Goal: Transaction & Acquisition: Purchase product/service

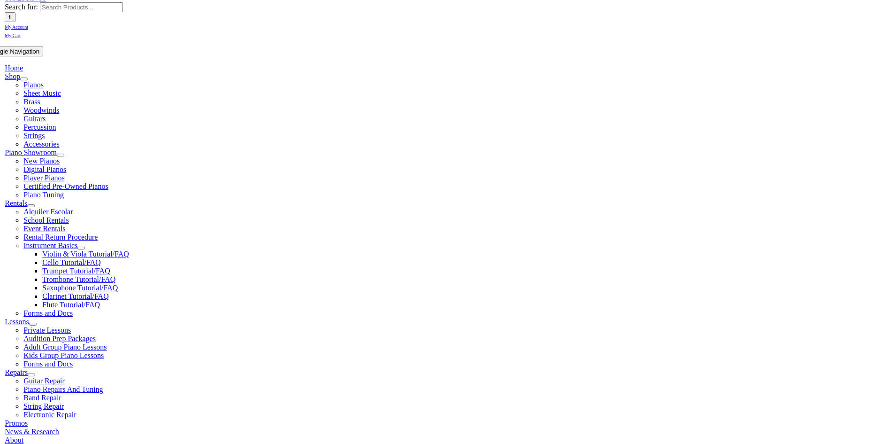
type input "we"
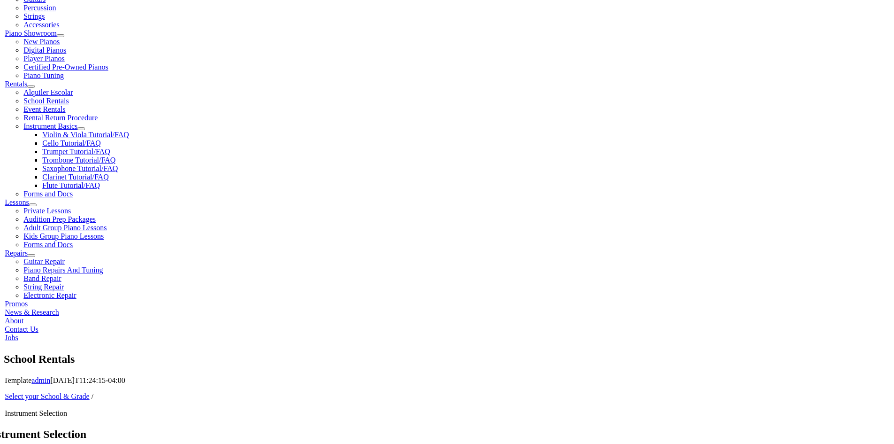
scroll to position [282, 0]
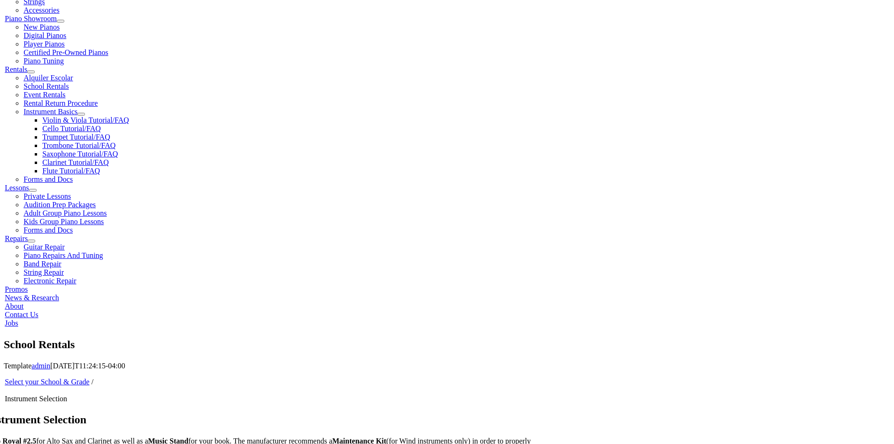
scroll to position [329, 0]
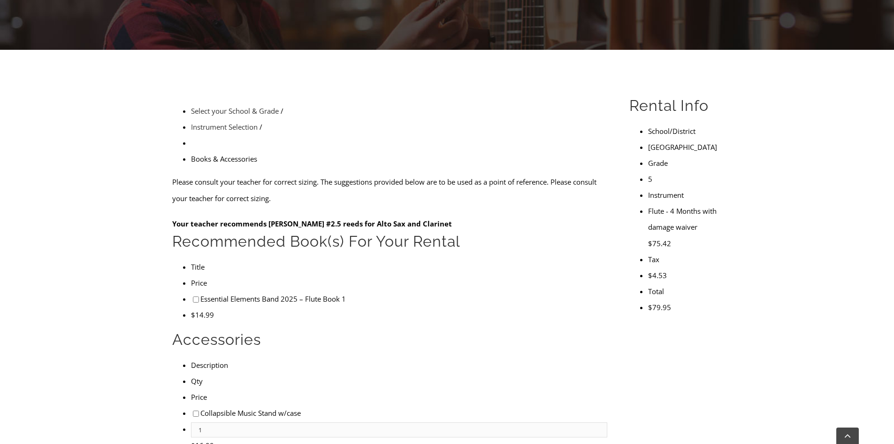
scroll to position [188, 0]
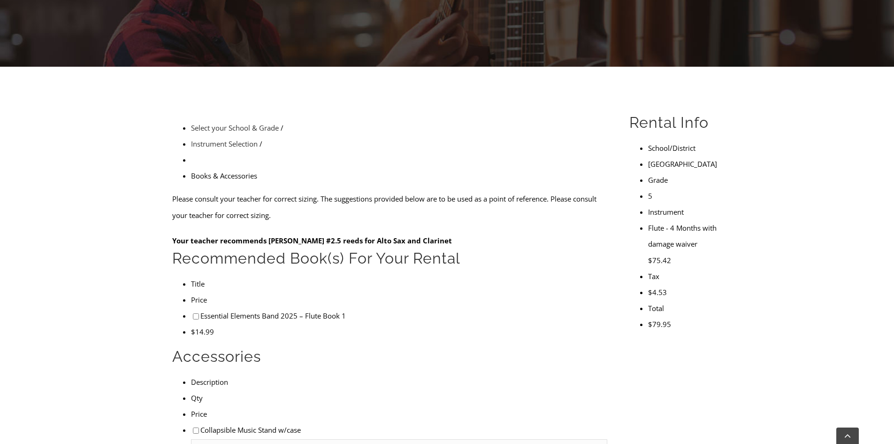
click at [193, 313] on input"] "checkbox" at bounding box center [196, 316] width 6 height 6
checkbox input"] "true"
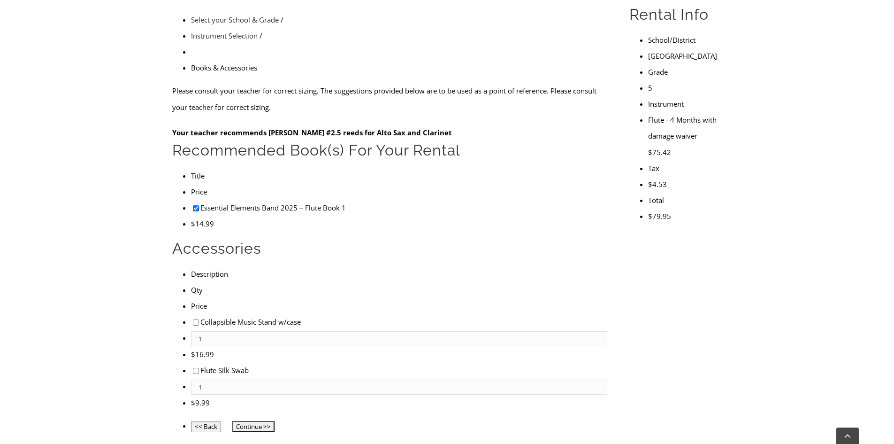
scroll to position [293, 0]
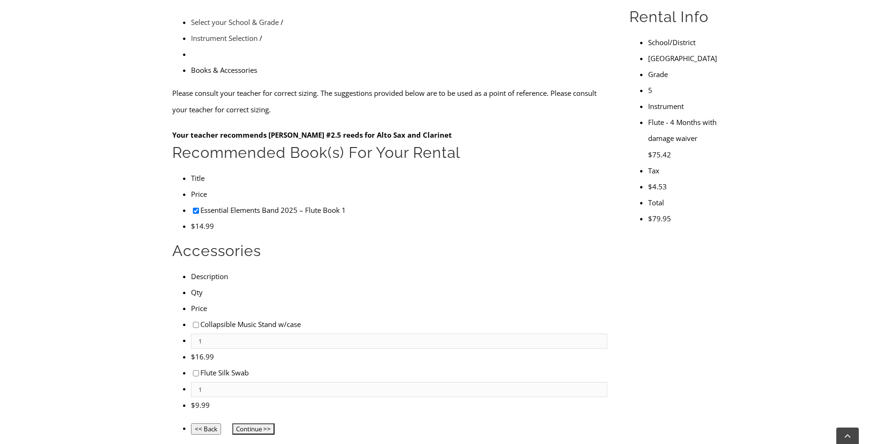
click at [256, 423] on input "Continue >>" at bounding box center [253, 428] width 42 height 11
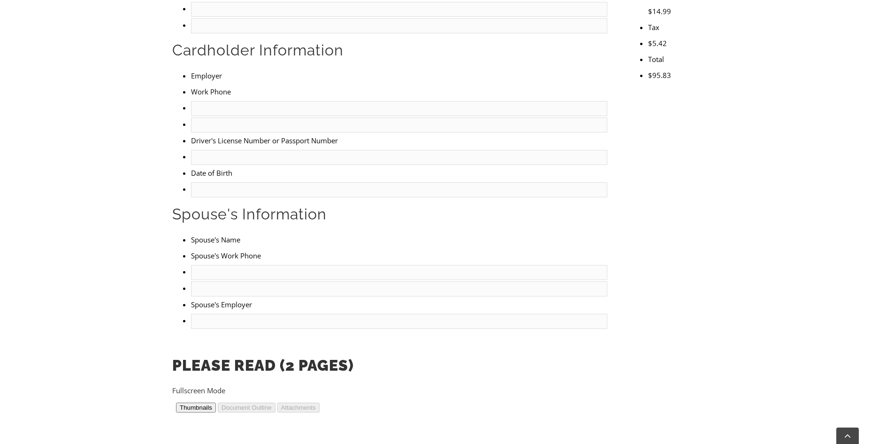
scroll to position [188, 0]
type input "1"
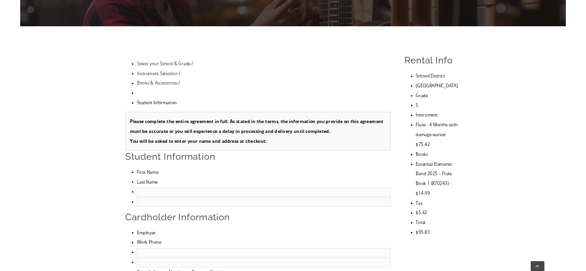
scroll to position [188, 0]
